Goal: Task Accomplishment & Management: Use online tool/utility

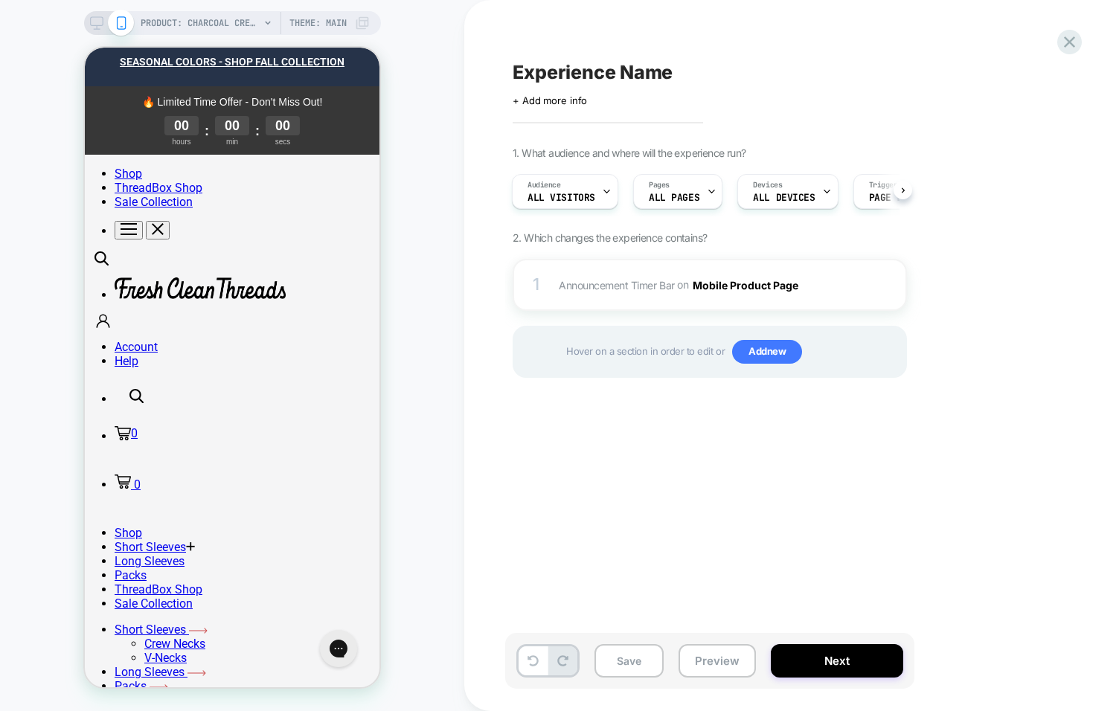
click at [1000, 298] on div "1. What audience and where will the experience run? Audience All Visitors Pages…" at bounding box center [784, 281] width 543 height 269
